Goal: Find specific page/section: Find specific page/section

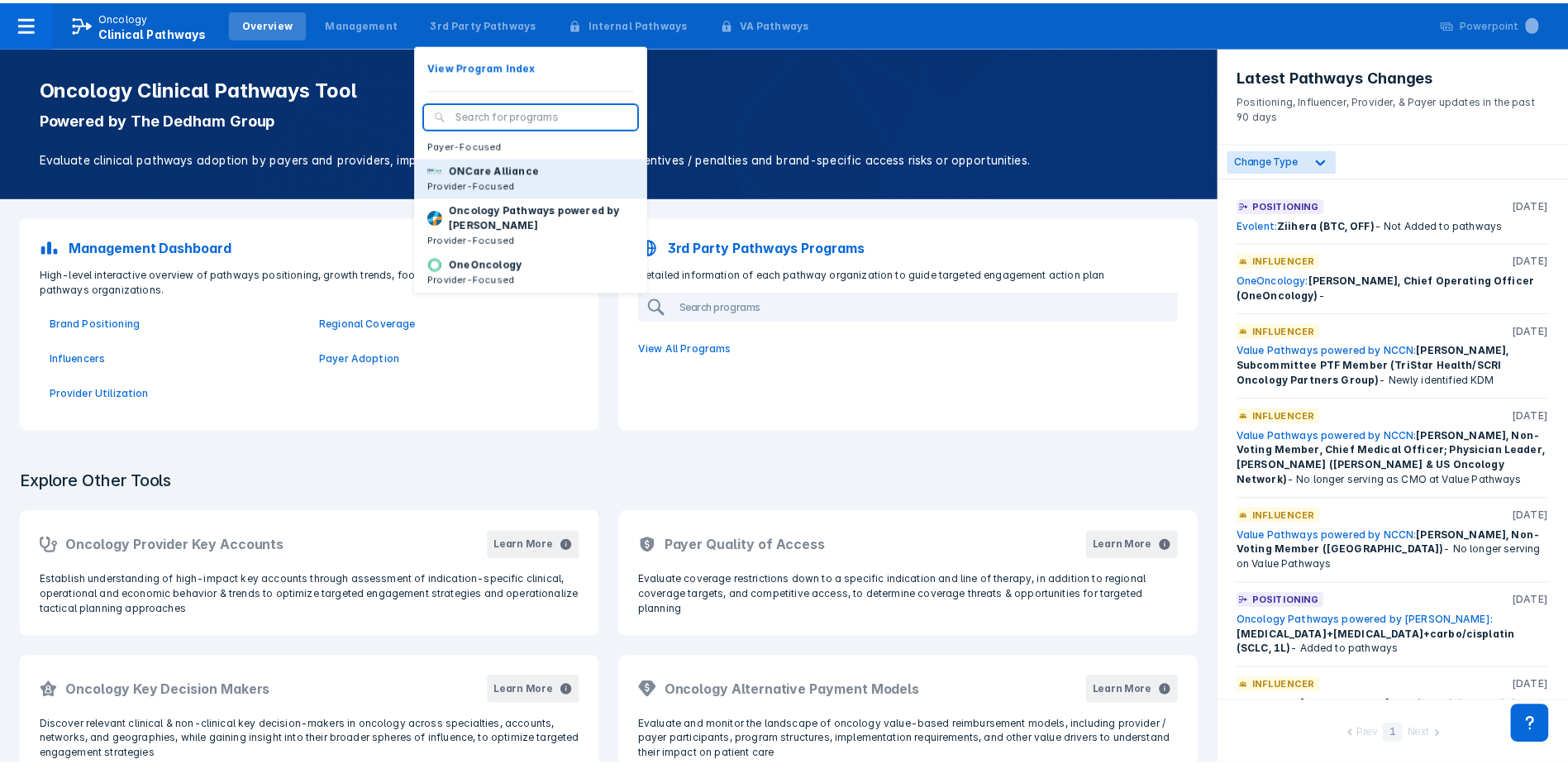
scroll to position [132, 0]
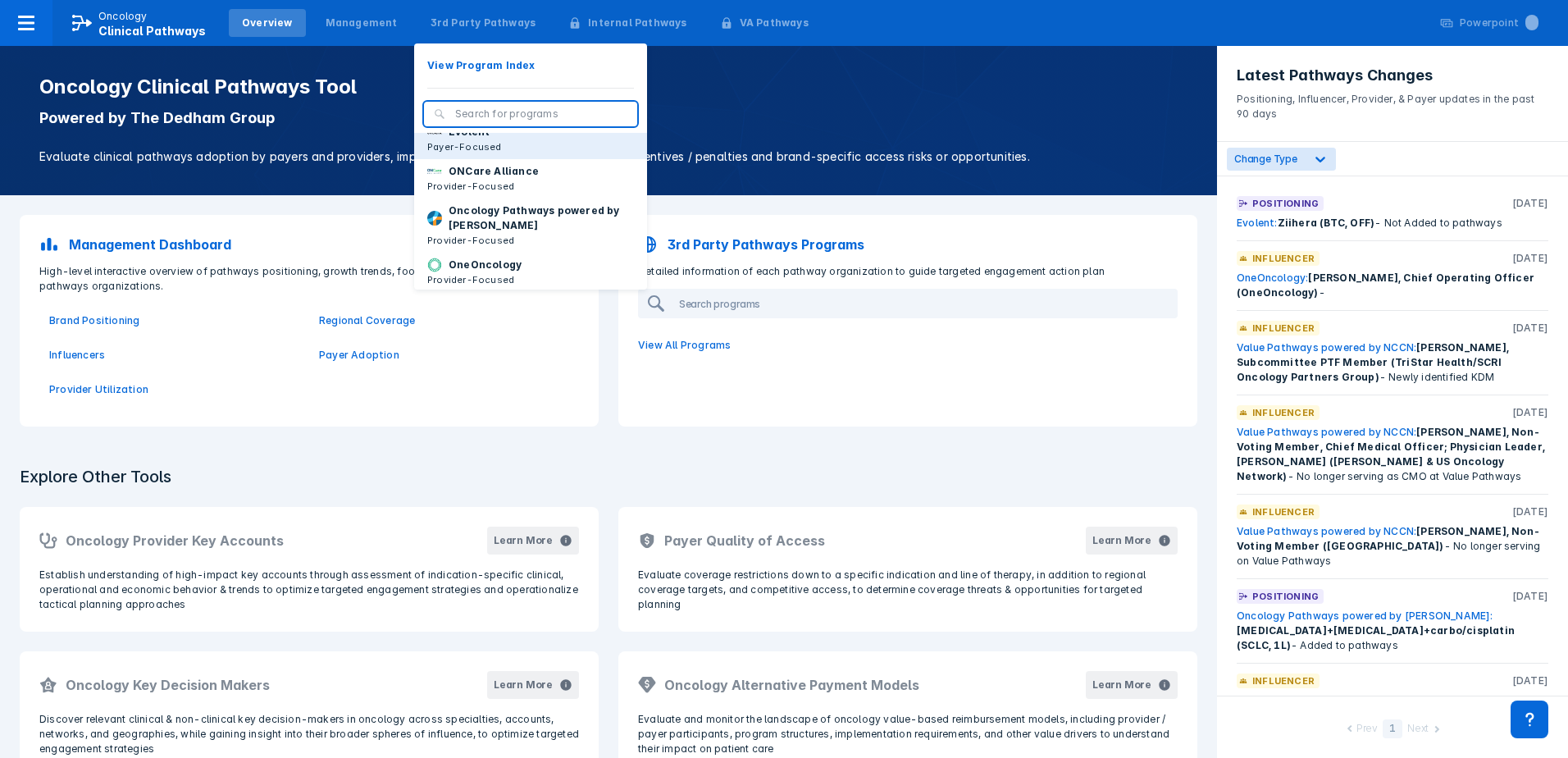
click at [478, 154] on p "Payer-Focused" at bounding box center [464, 147] width 74 height 14
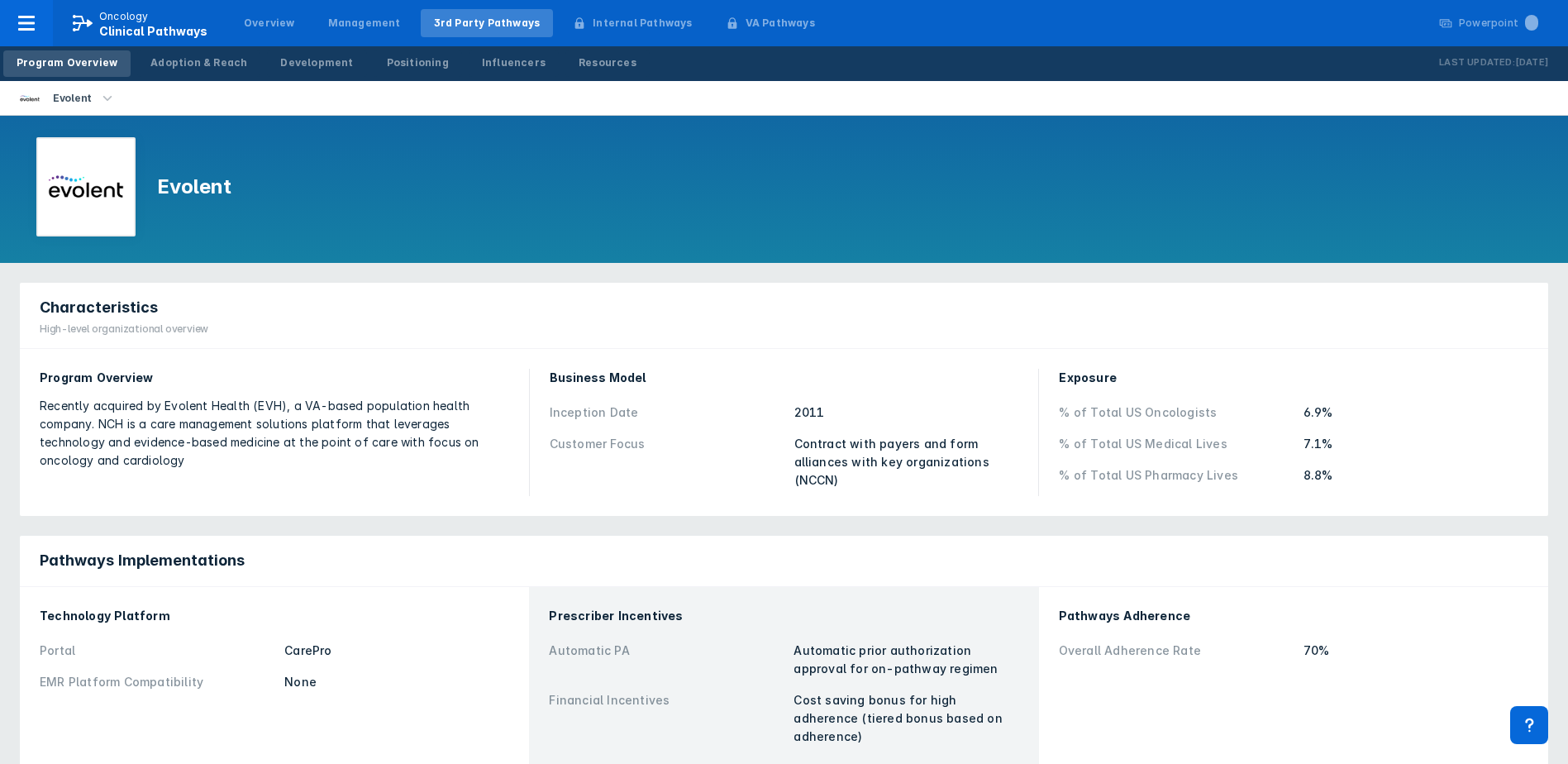
click at [787, 312] on div "Characteristics High-level organizational overview" at bounding box center [784, 316] width 1529 height 66
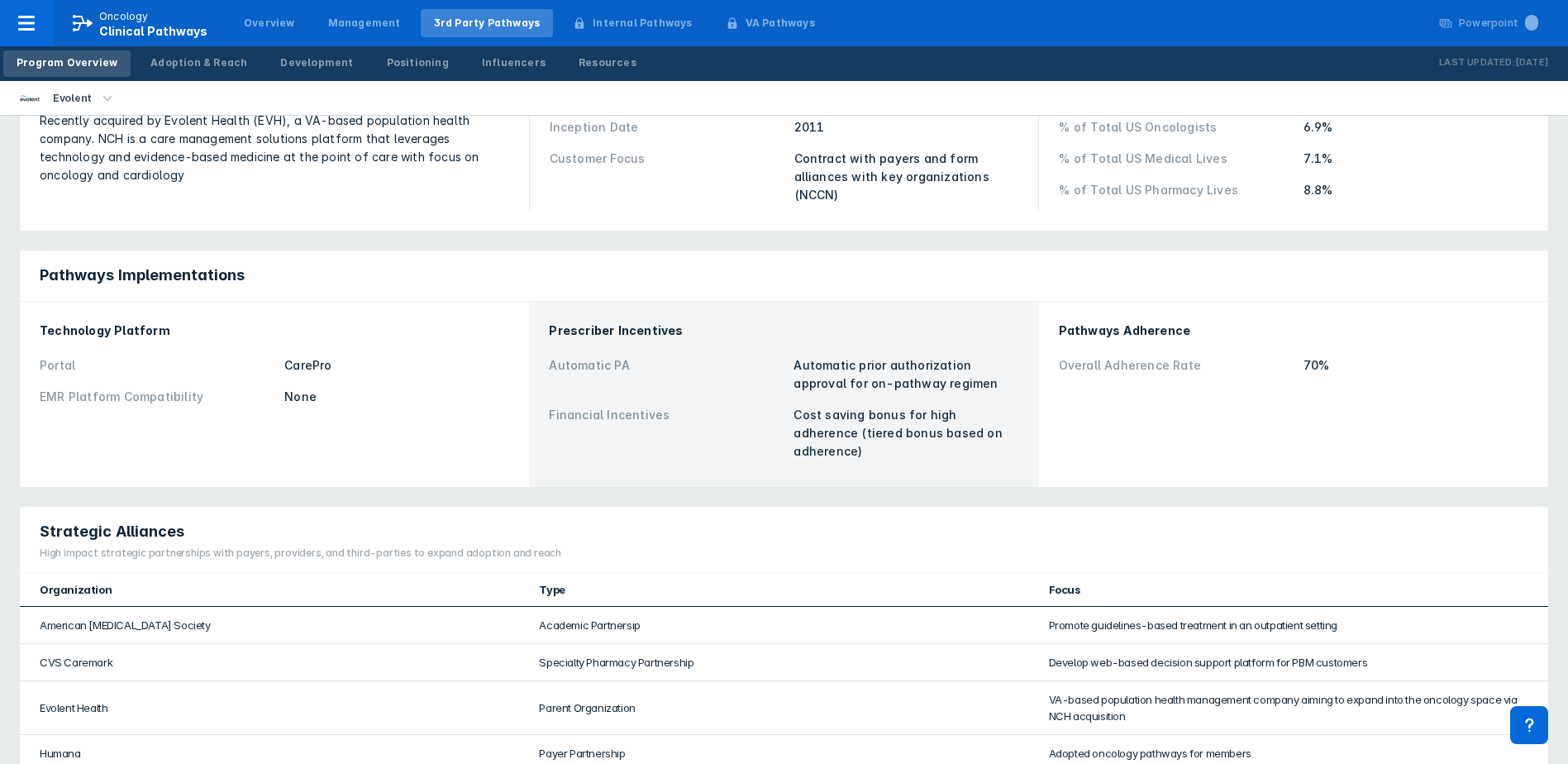
scroll to position [423, 0]
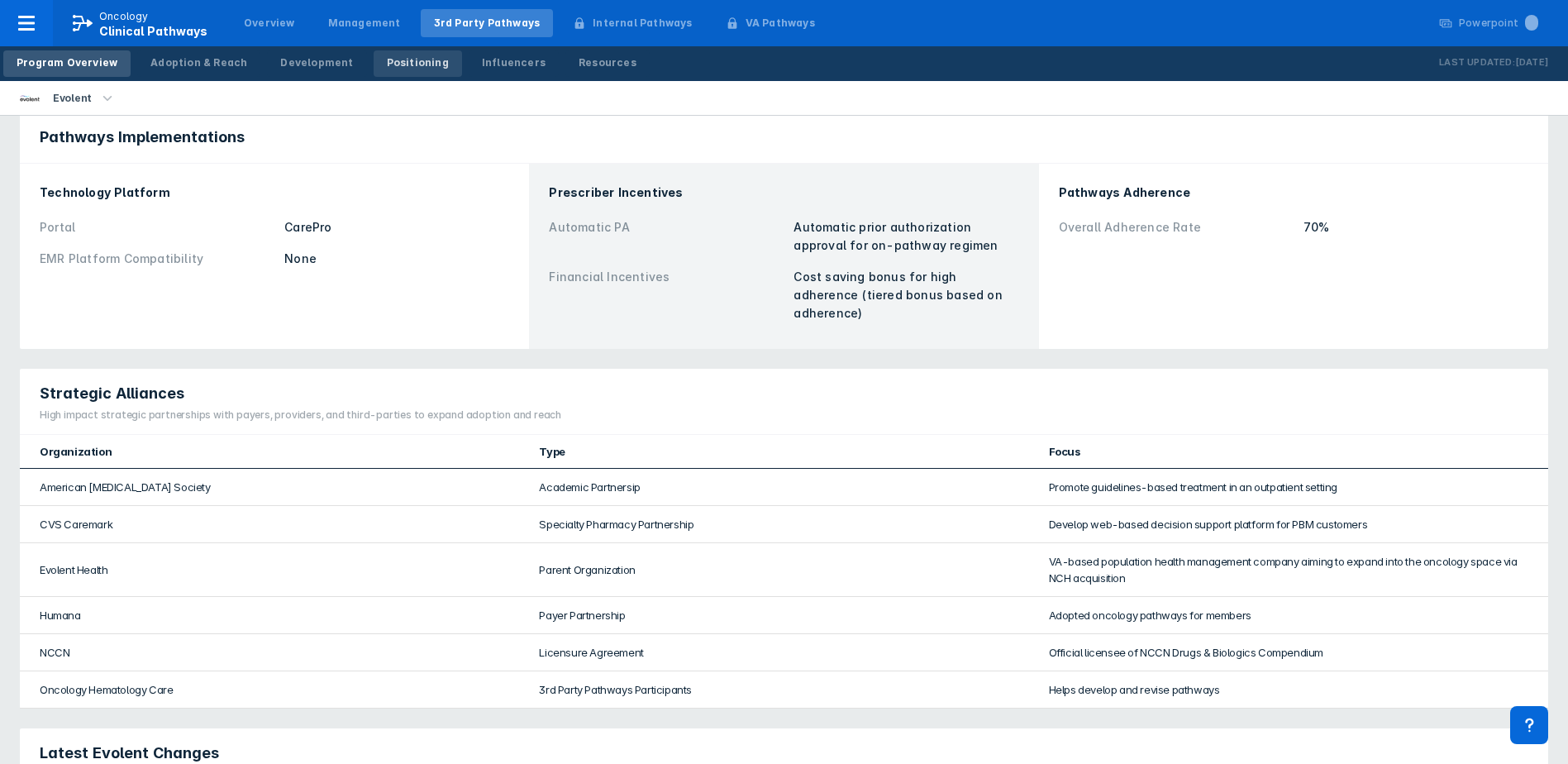
click at [403, 67] on div "Positioning" at bounding box center [418, 62] width 62 height 14
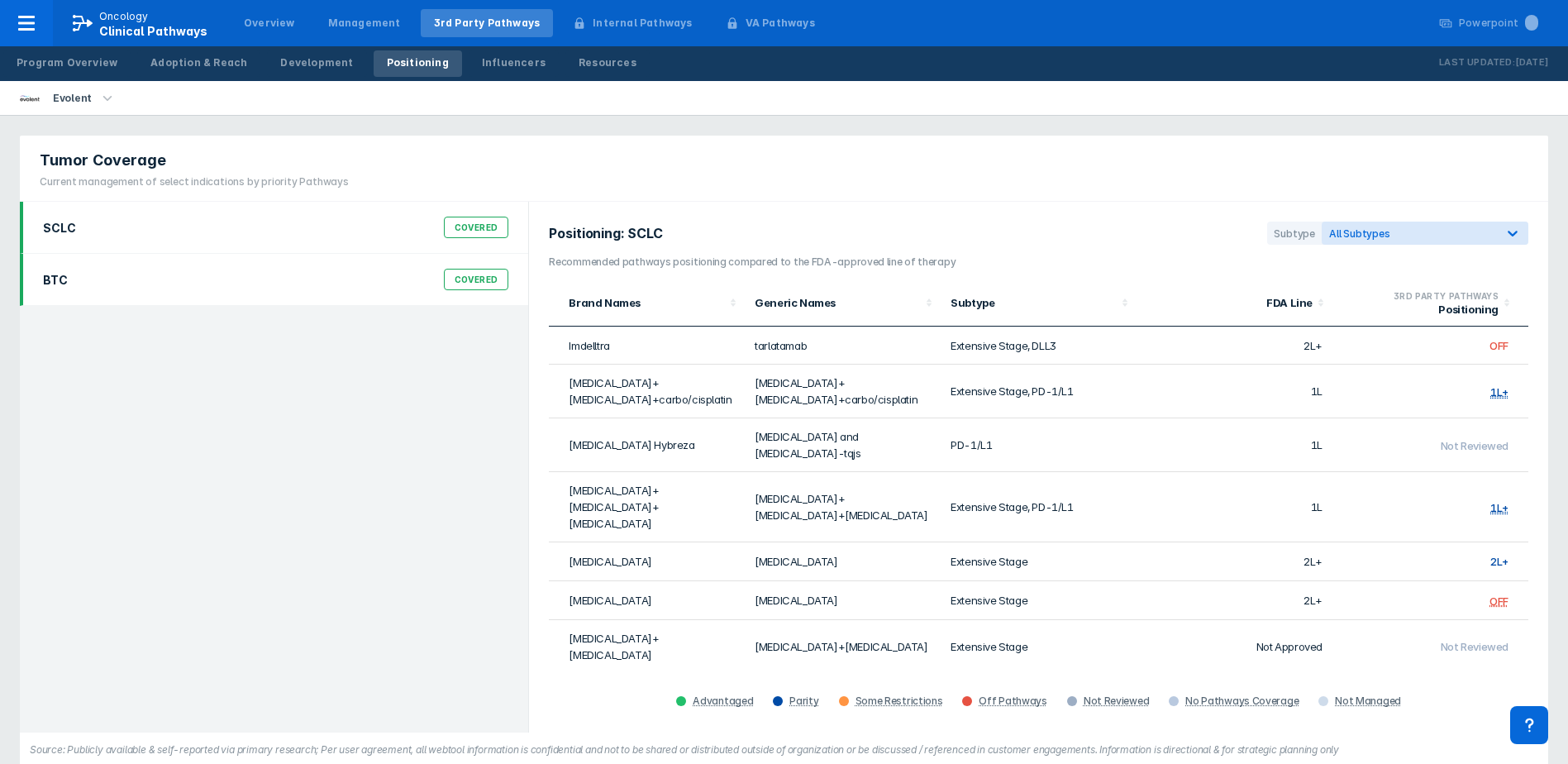
click at [244, 287] on div "BTC Covered" at bounding box center [276, 279] width 485 height 32
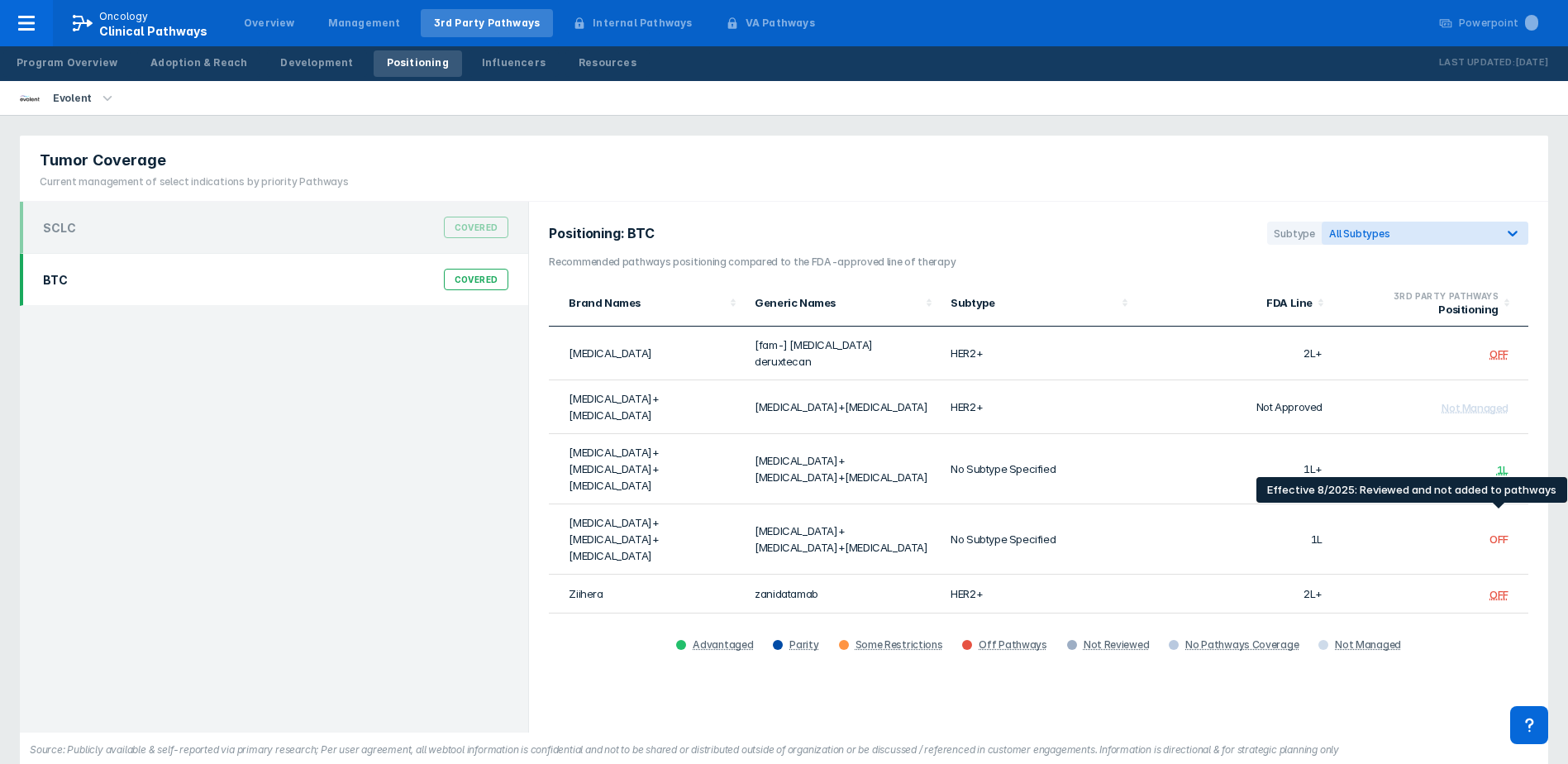
click at [1493, 588] on div "OFF" at bounding box center [1499, 594] width 19 height 14
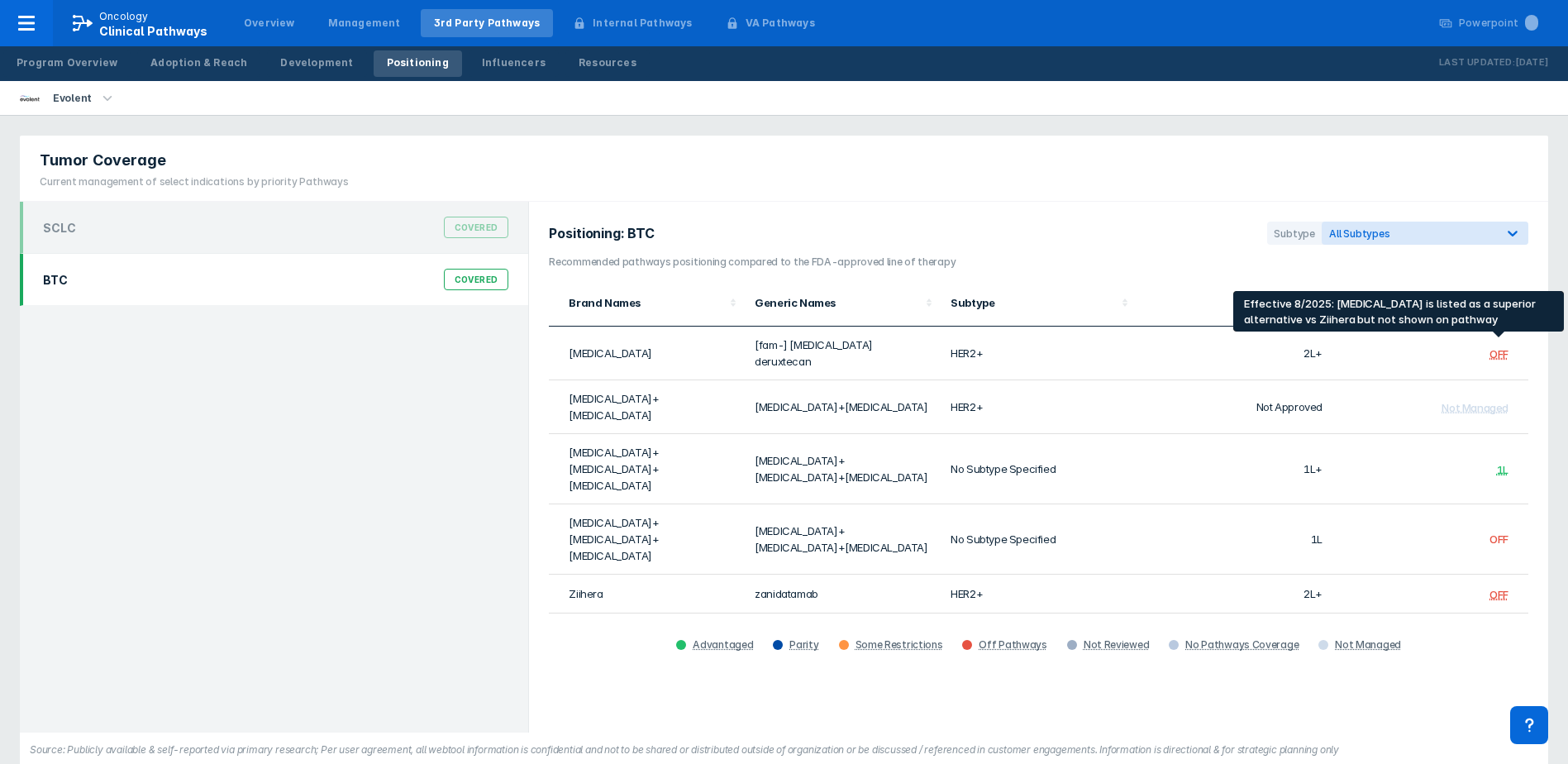
click at [1496, 347] on div "OFF" at bounding box center [1499, 354] width 19 height 14
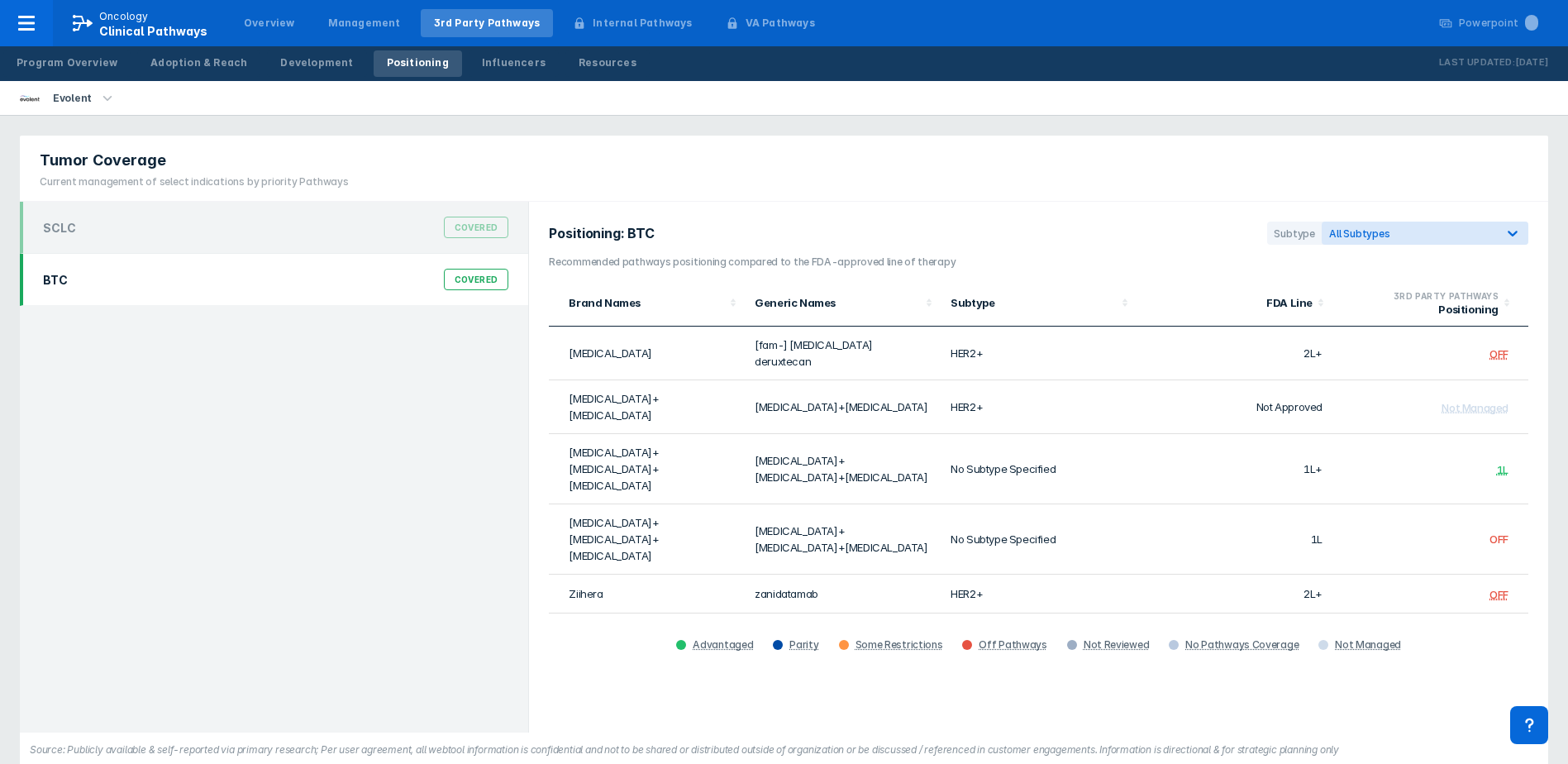
click at [1030, 250] on section "Positioning: BTC Subtype All Subtypes" at bounding box center [1038, 238] width 980 height 33
